Goal: Communication & Community: Answer question/provide support

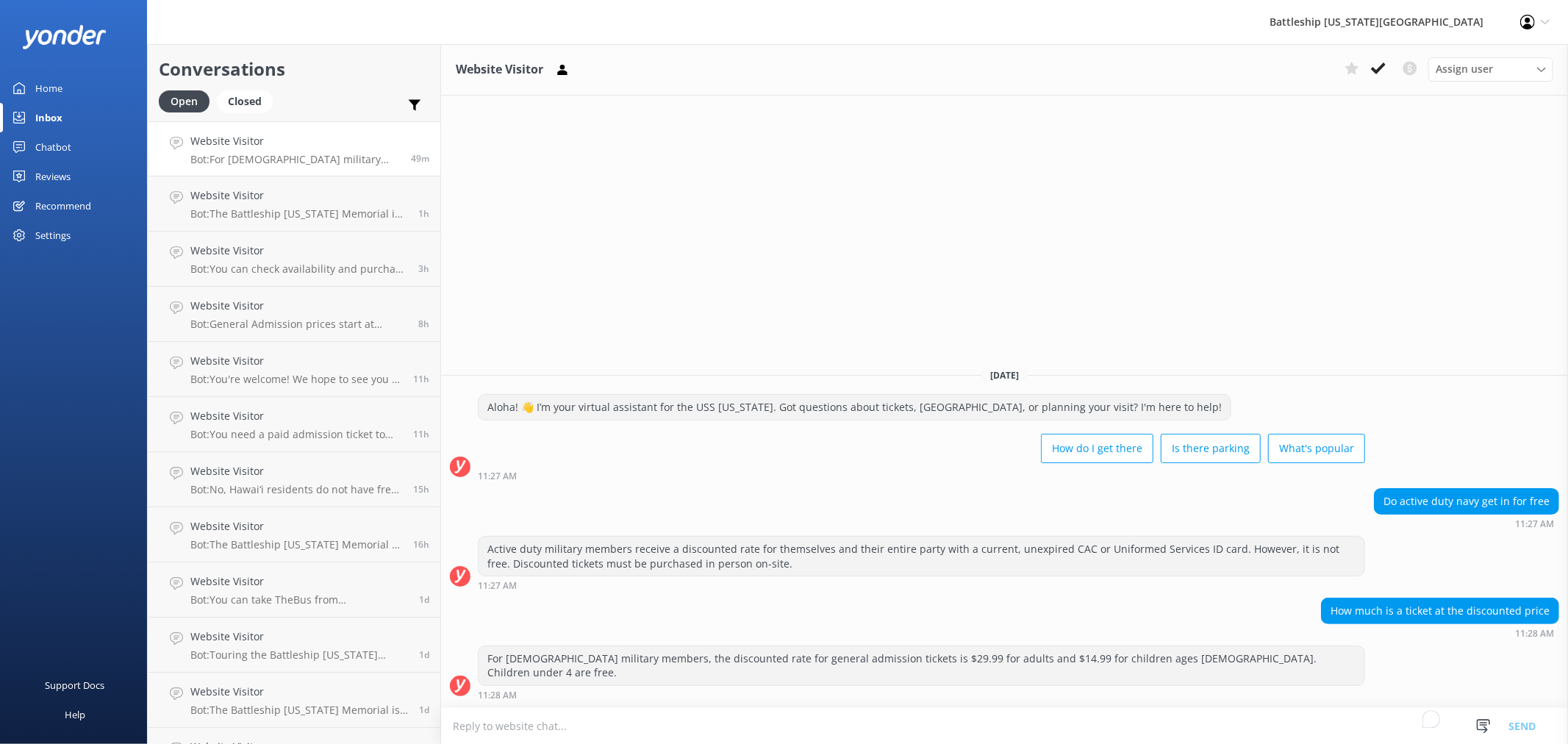
click at [289, 166] on link "Website Visitor Bot: For [DEMOGRAPHIC_DATA] military members, the discounted ra…" at bounding box center [293, 149] width 293 height 55
click at [310, 142] on h4 "Website Visitor" at bounding box center [295, 142] width 210 height 16
